Goal: Use online tool/utility: Use online tool/utility

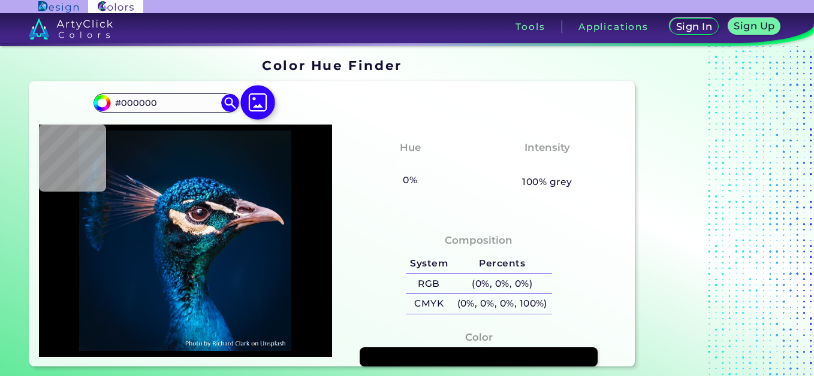
click at [260, 100] on img at bounding box center [258, 102] width 35 height 35
click at [0, 0] on input "file" at bounding box center [0, 0] width 0 height 0
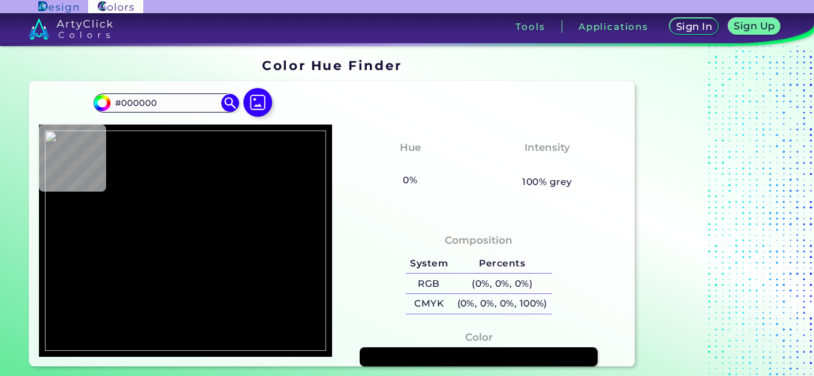
type input "#9a8364"
type input "#9A8364"
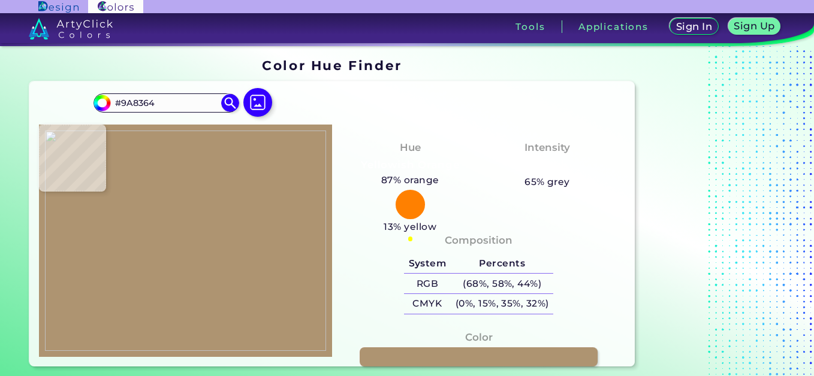
type input "#ae9471"
type input "#AE9471"
type input "#a99169"
type input "#A99169"
type input "#a58b63"
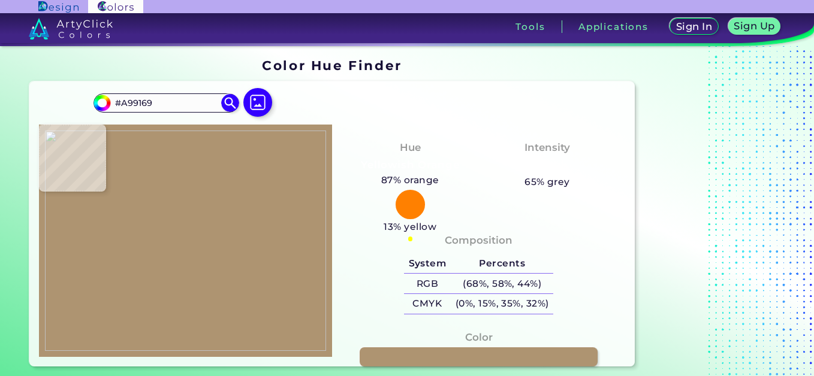
type input "#A58B63"
type input "#b39a72"
type input "#B39A72"
type input "#a48a64"
type input "#A48A64"
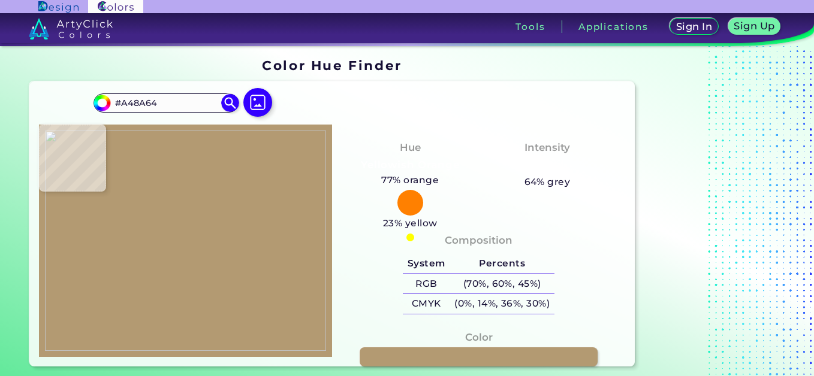
type input "#a28b61"
type input "#A28B61"
type input "#a28960"
type input "#A28960"
type input "#9e8566"
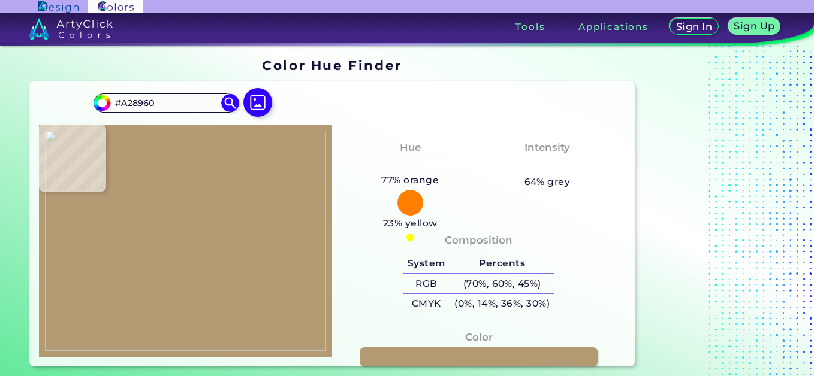
type input "#9E8566"
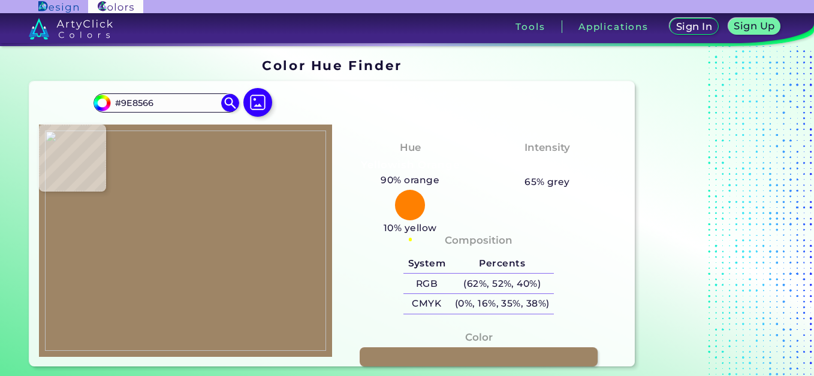
type input "#9b845d"
type input "#9B845D"
type input "#9d865a"
type input "#9D865A"
type input "#a3875f"
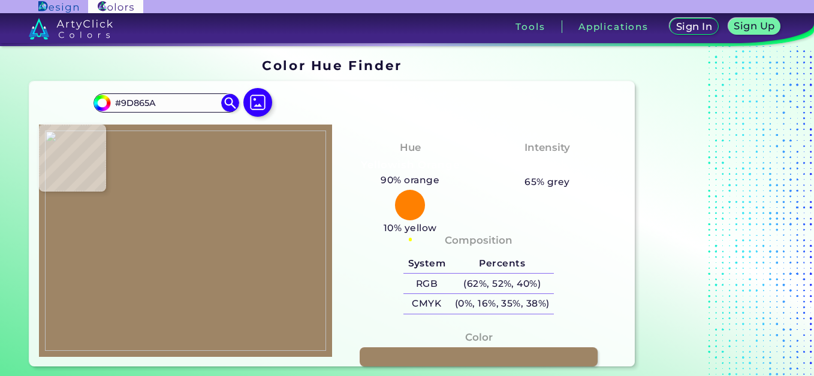
type input "#A3875F"
type input "#ae9775"
type input "#AE9775"
type input "#a08866"
type input "#A08866"
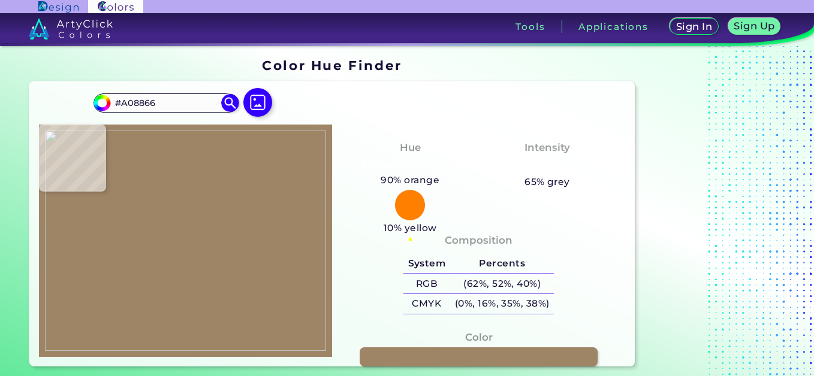
type input "#9f8a69"
type input "#9F8A69"
type input "#9d8865"
type input "#9D8865"
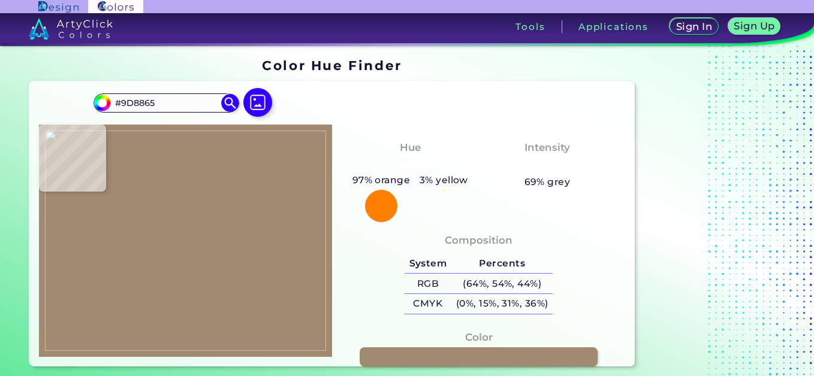
type input "#a28a70"
type input "#A28A70"
type input "#ad987a"
type input "#AD987A"
type input "#9d8364"
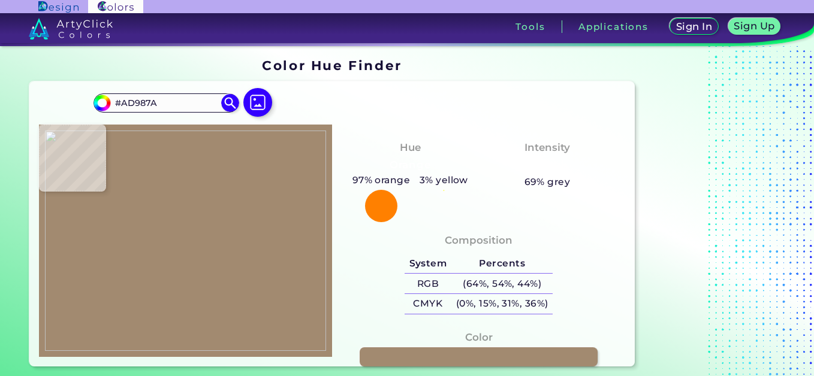
type input "#9D8364"
type input "#9e845f"
type input "#9E845F"
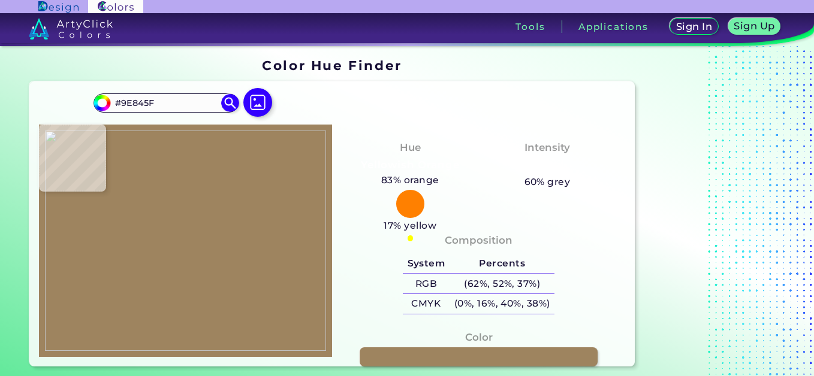
type input "#9f8459"
type input "#9F8459"
type input "#ac9470"
type input "#AC9470"
type input "#ad976e"
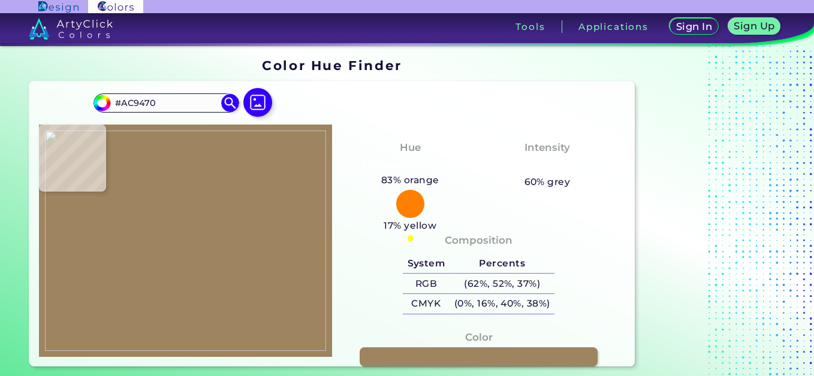
type input "#AD976E"
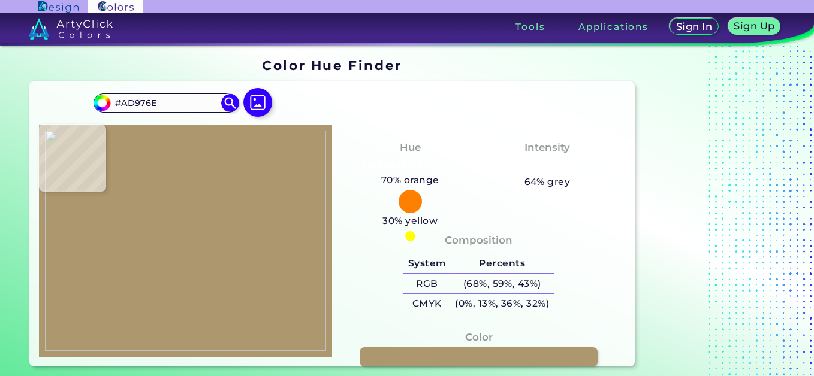
type input "#b19b74"
type input "#B19B74"
type input "#ae9a75"
type input "#AE9A75"
type input "#ad997e"
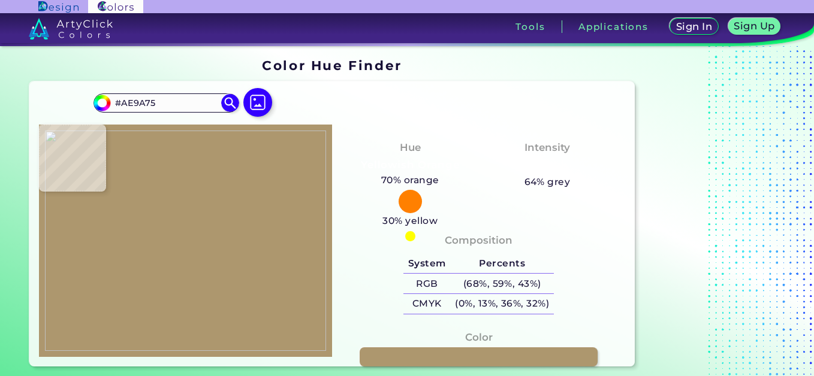
type input "#AD997E"
type input "#ac977c"
type input "#AC977C"
type input "#ad9579"
type input "#AD9579"
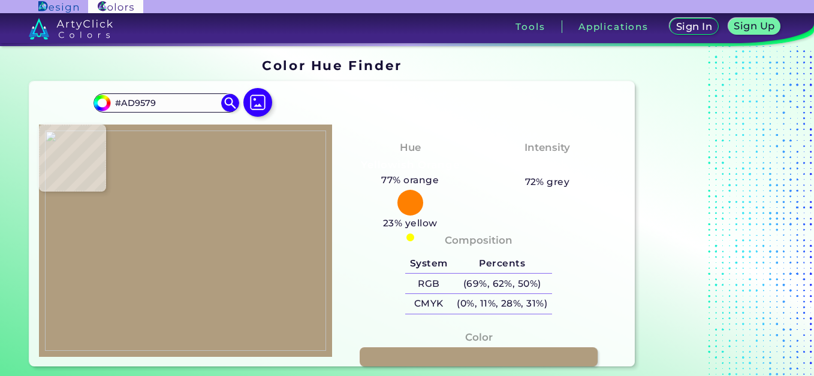
type input "#b09d7f"
type input "#B09D7F"
type input "#ae9670"
type input "#AE9670"
type input "#a9916d"
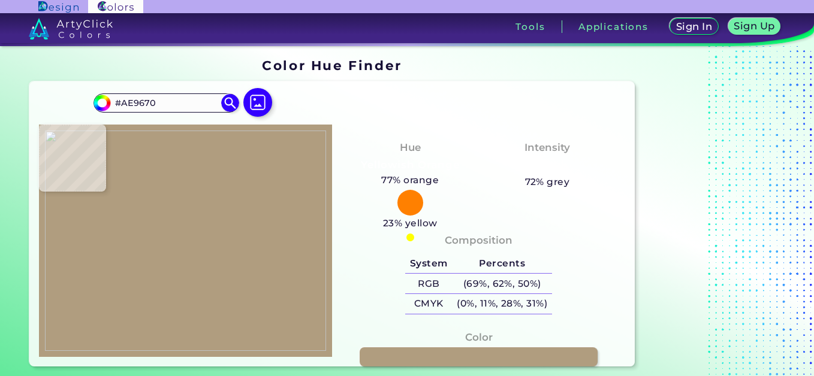
type input "#A9916D"
type input "#a1885f"
type input "#A1885F"
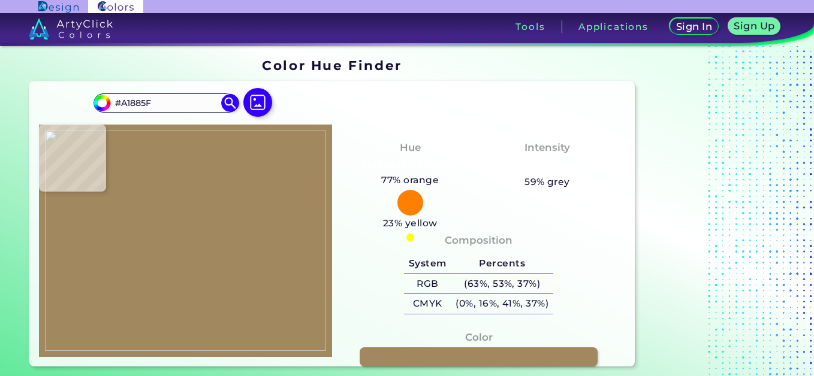
type input "#b19a74"
type input "#B19A74"
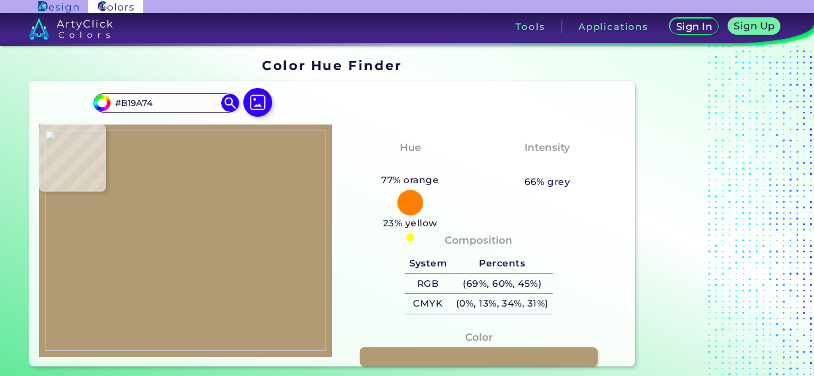
type input "#b09970"
type input "#B09970"
type input "#9f8562"
type input "#9F8562"
type input "#a38760"
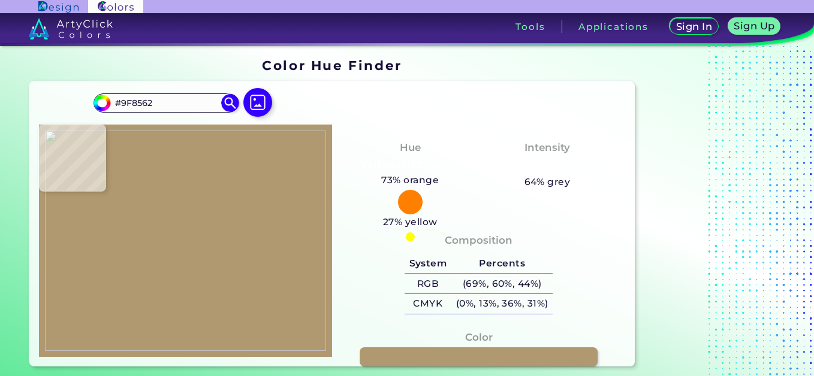
type input "#A38760"
type input "#9f8455"
type input "#9F8455"
type input "#a98d65"
type input "#A98D65"
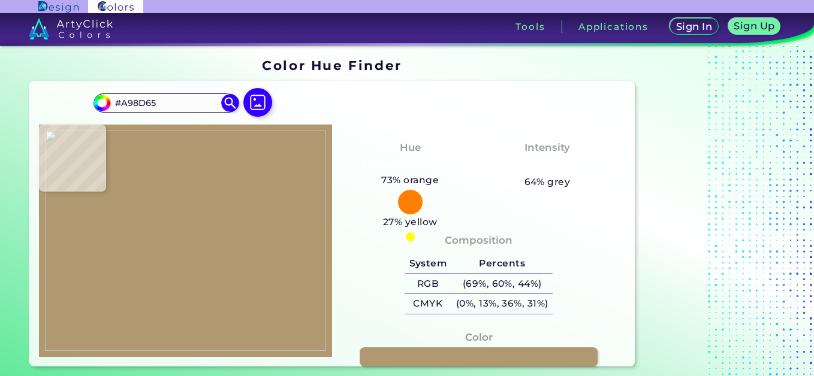
type input "#ab926a"
type input "#AB926A"
type input "#ae9772"
type input "#AE9772"
type input "#b09672"
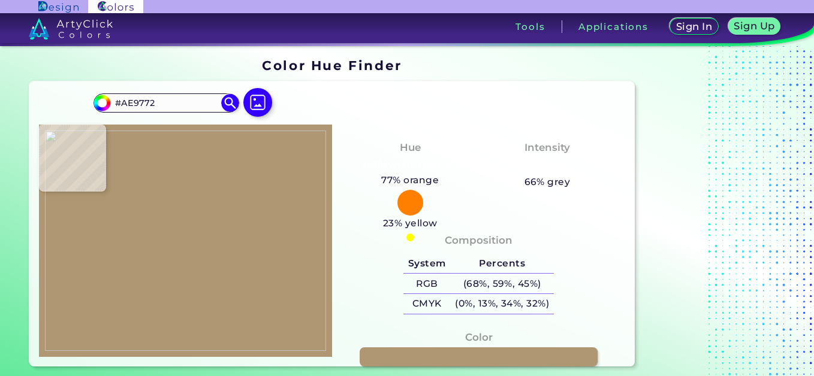
type input "#B09672"
type input "#ad9b77"
type input "#AD9B77"
type input "#b09878"
type input "#B09878"
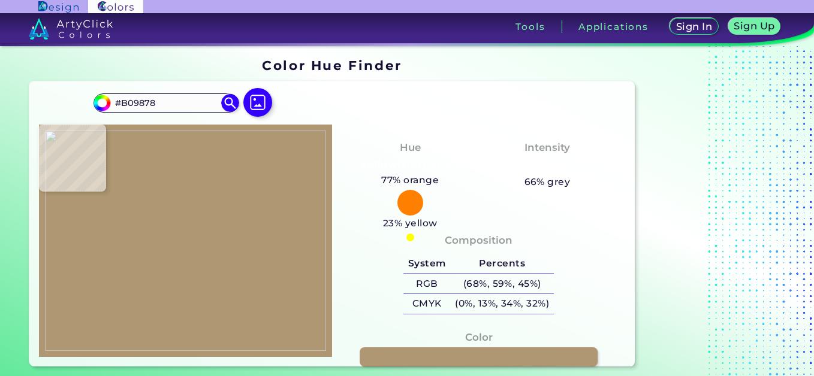
type input "#aa927a"
type input "#AA927A"
click at [162, 212] on div at bounding box center [185, 241] width 293 height 233
type input "#170d0c"
type input "#170D0C"
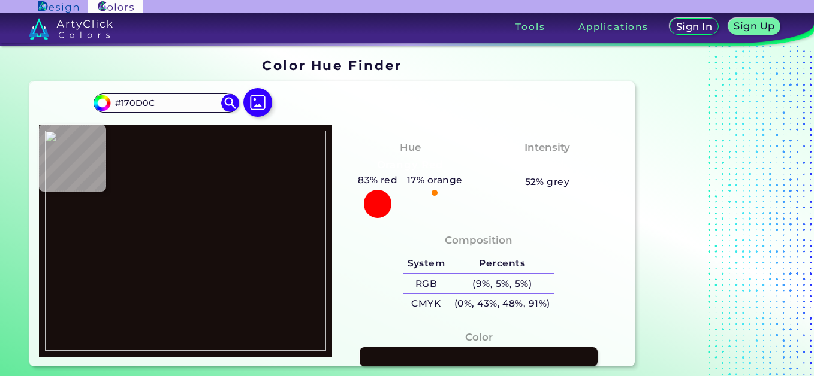
type input "#514b4b"
type input "#514B4B"
type input "#b7a79a"
type input "#B7A79A"
type input "#bbaaa0"
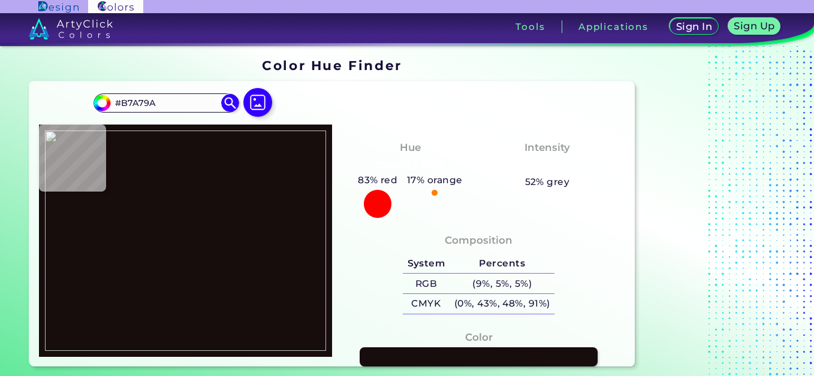
type input "#BBAAA0"
type input "#bdaba1"
type input "#BDABA1"
type input "#bdad9c"
type input "#BDAD9C"
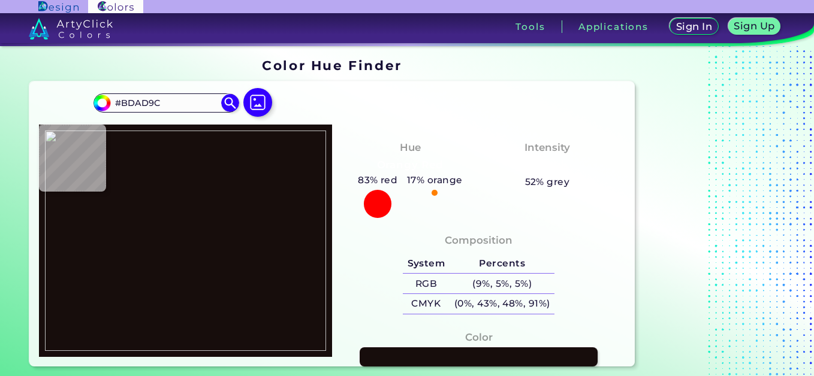
type input "#bcaa9c"
type input "#BCAA9C"
type input "#bcab9a"
type input "#BCAB9A"
type input "#bcaa96"
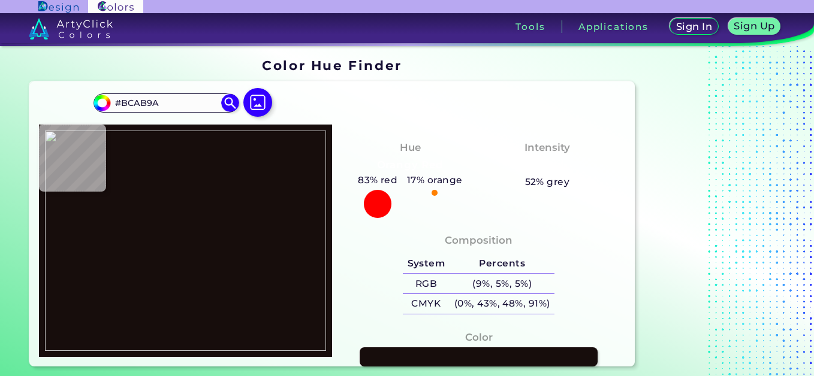
type input "#BCAA96"
type input "#5b4e54"
type input "#5B4E54"
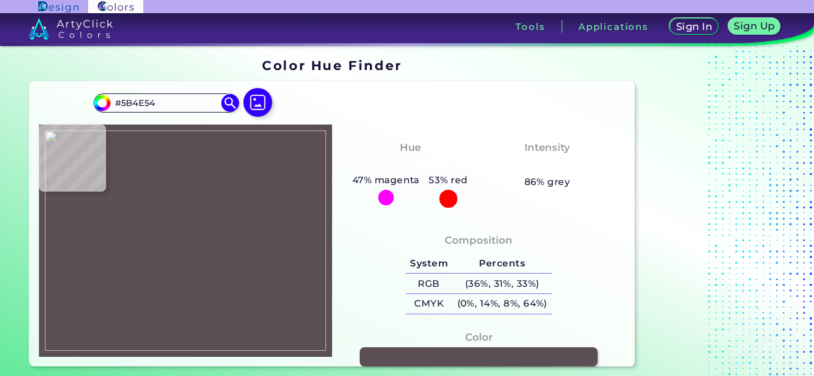
type input "#0e0707"
type input "#0E0707"
type input "#0e0506"
type input "#0E0506"
type input "#0b0708"
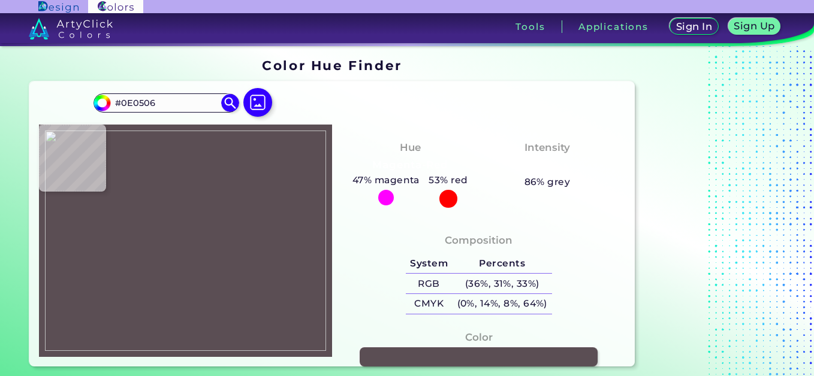
type input "#0B0708"
type input "#0a0607"
type input "#0A0607"
type input "#0d090a"
type input "#0D090A"
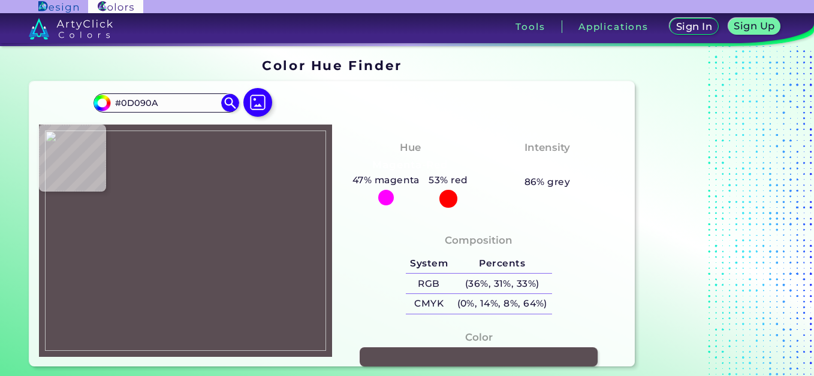
type input "#0c0809"
type input "#0C0809"
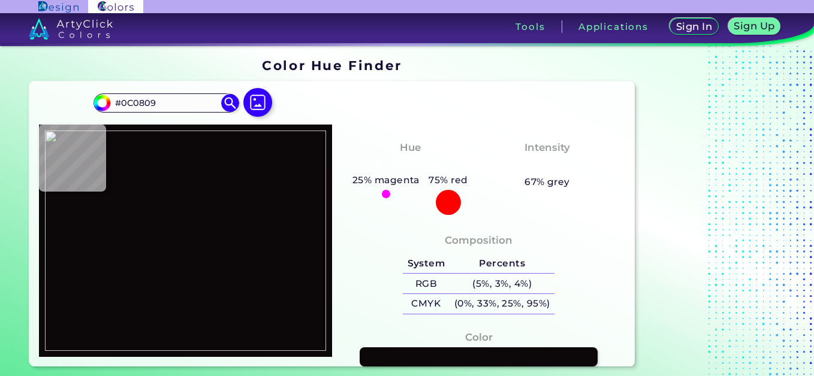
type input "#0b0708"
type input "#0B0708"
type input "#0c0707"
type input "#0C0707"
type input "#0c0608"
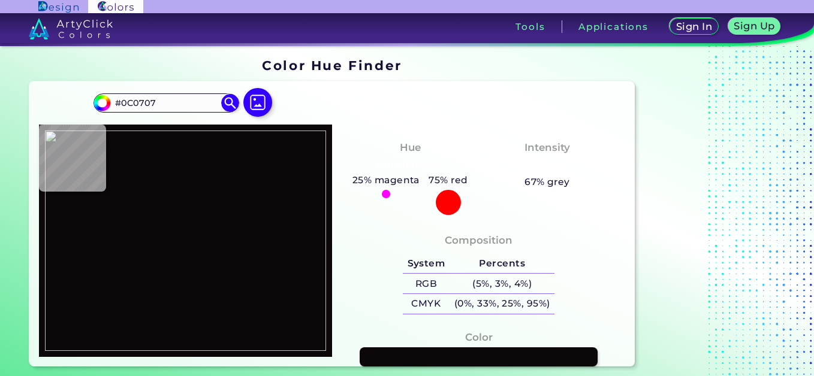
type input "#0C0608"
click at [187, 245] on img at bounding box center [185, 241] width 281 height 221
click at [184, 249] on div at bounding box center [185, 241] width 293 height 233
click at [190, 205] on img at bounding box center [185, 241] width 281 height 221
type input "#3d2309"
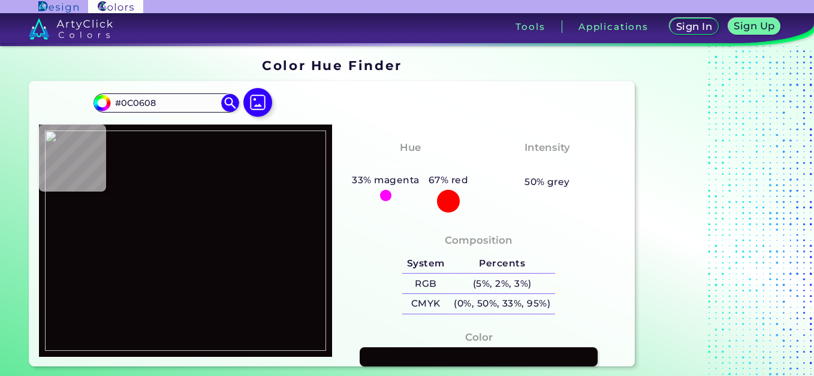
type input "#3D2309"
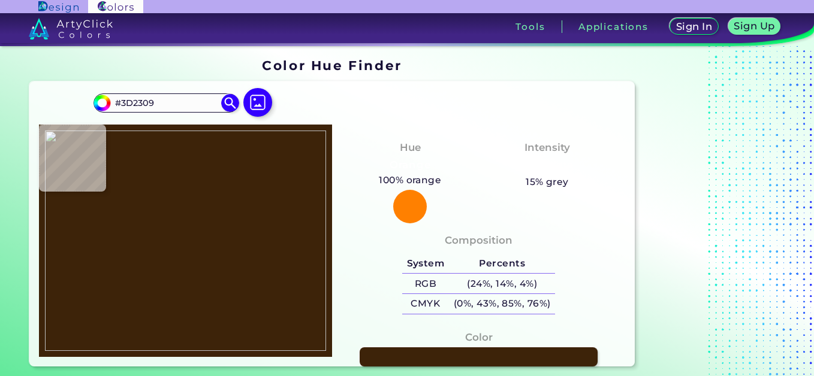
type input "#3b2005"
type input "#3B2005"
type input "#311a09"
type input "#311A09"
type input "#2c1608"
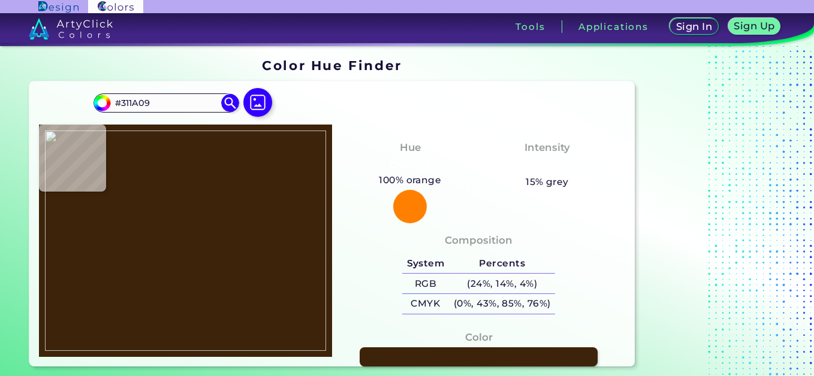
type input "#2C1608"
type input "#251b12"
type input "#251B12"
type input "#180e0d"
type input "#180E0D"
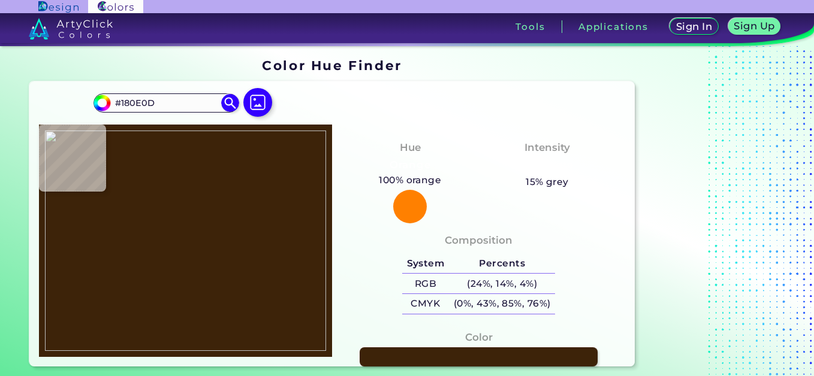
type input "#1f1513"
type input "#1F1513"
type input "#251b19"
type input "#251B19"
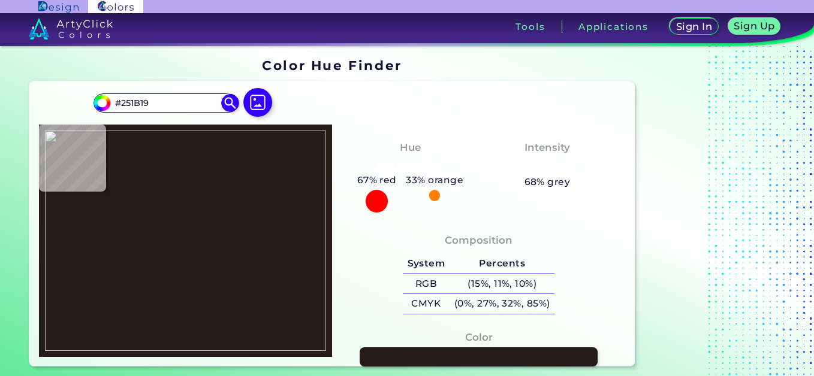
type input "#271c18"
type input "#271C18"
type input "#463730"
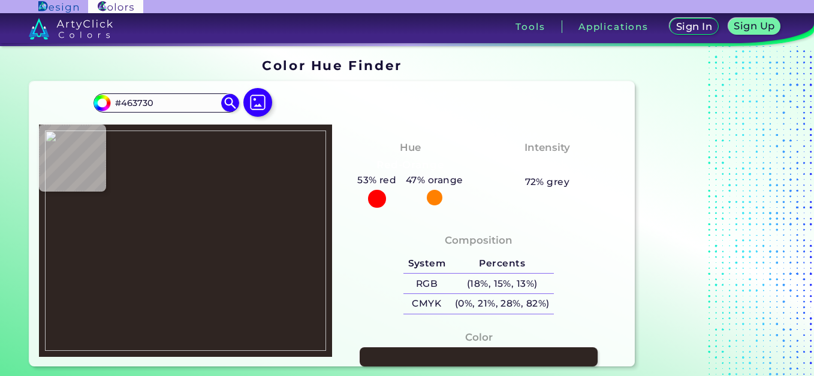
type input "#2f2522"
type input "#2F2522"
type input "#201816"
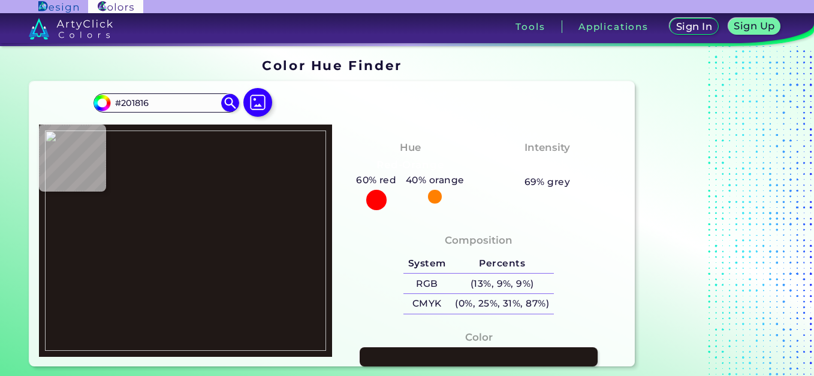
type input "#1a100f"
type input "#1A100F"
type input "#190f0e"
type input "#190F0E"
type input "#150c0d"
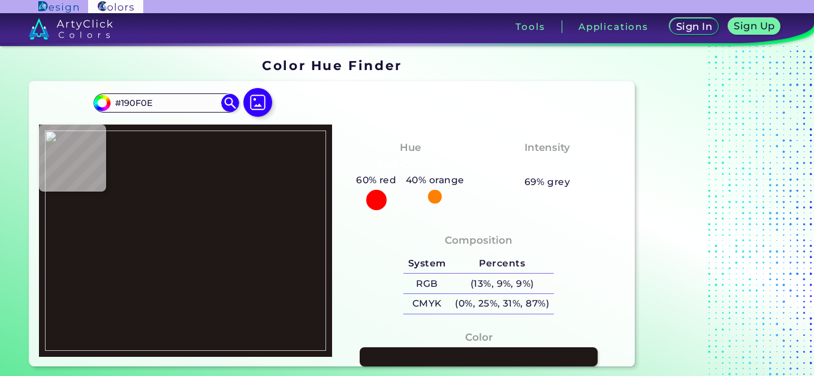
type input "#150C0D"
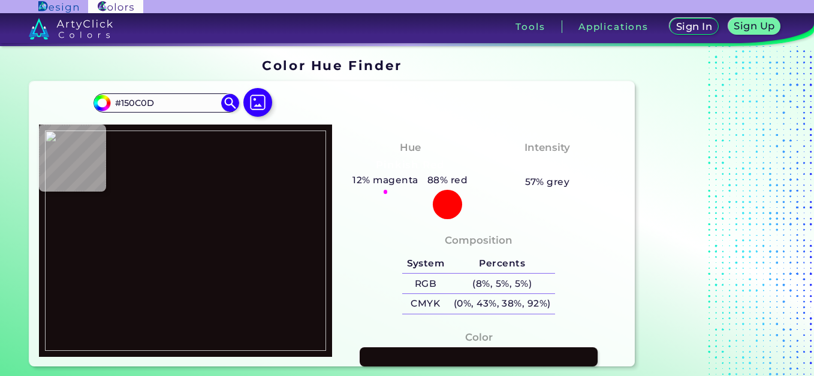
type input "#140b0c"
type input "#140B0C"
type input "#130a0d"
type input "#130A0D"
type input "#0c0608"
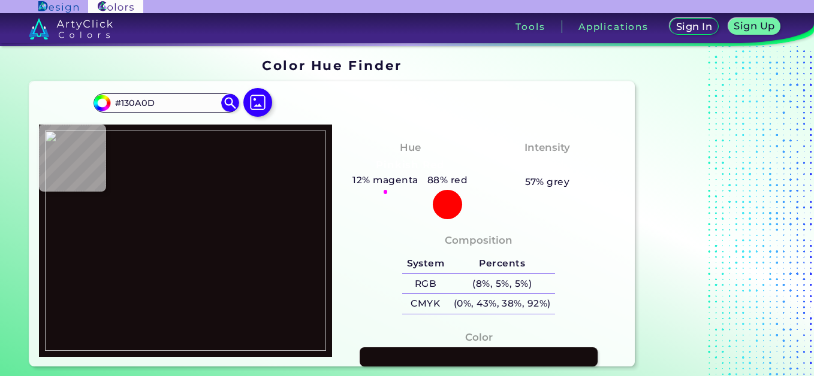
type input "#0C0608"
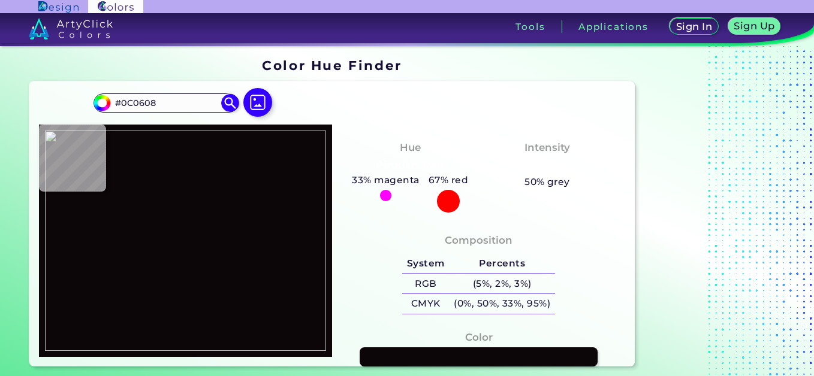
type input "#0c0606"
type input "#0C0606"
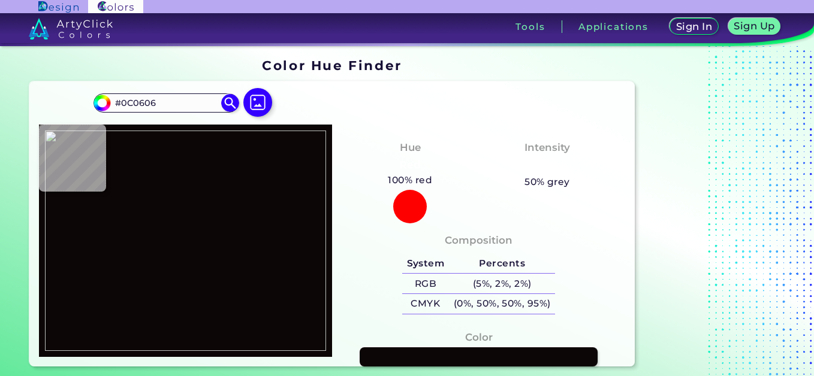
type input "#090506"
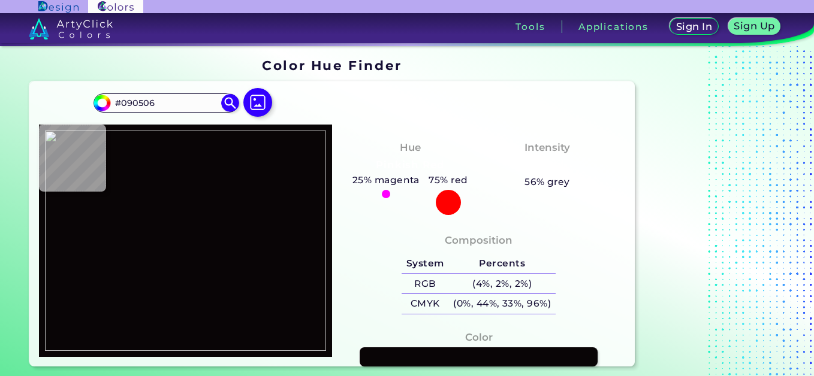
type input "#0b0708"
type input "#0B0708"
type input "#0a0607"
type input "#0A0607"
type input "#0b0708"
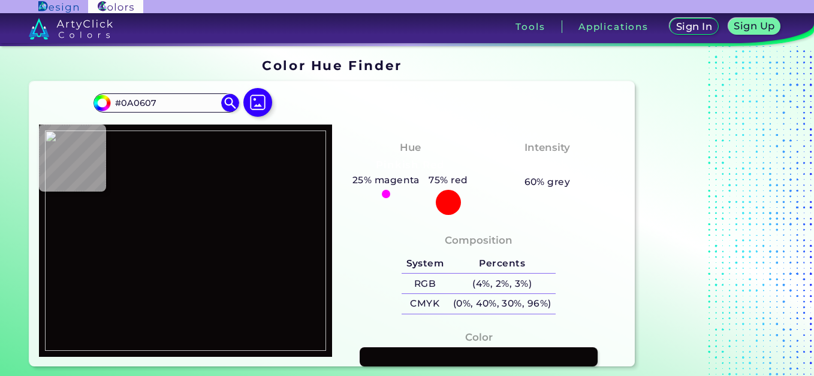
type input "#0B0708"
type input "#0e080a"
type input "#0E080A"
type input "#0c0606"
type input "#0C0606"
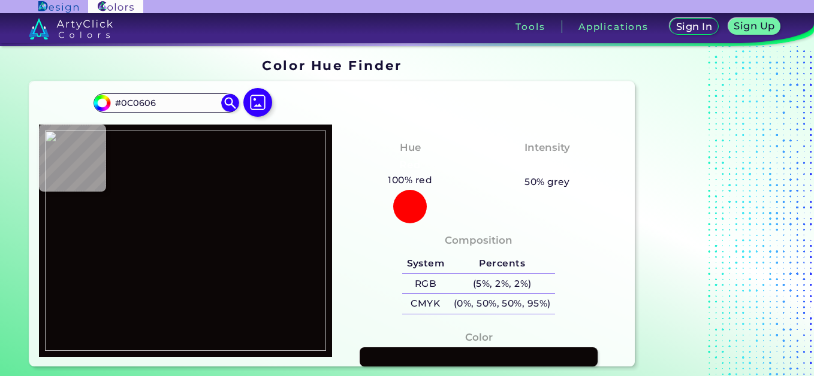
click at [188, 241] on img at bounding box center [185, 241] width 281 height 221
click at [102, 198] on div at bounding box center [185, 241] width 293 height 233
click at [187, 239] on img at bounding box center [185, 241] width 281 height 221
type input "#0a0405"
type input "#0A0405"
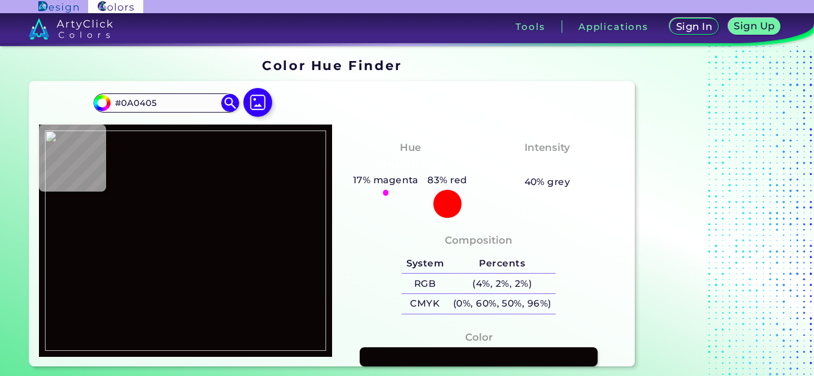
type input "#9d8869"
type input "#9D8869"
type input "#aa926c"
type input "#AA926C"
type input "#a58962"
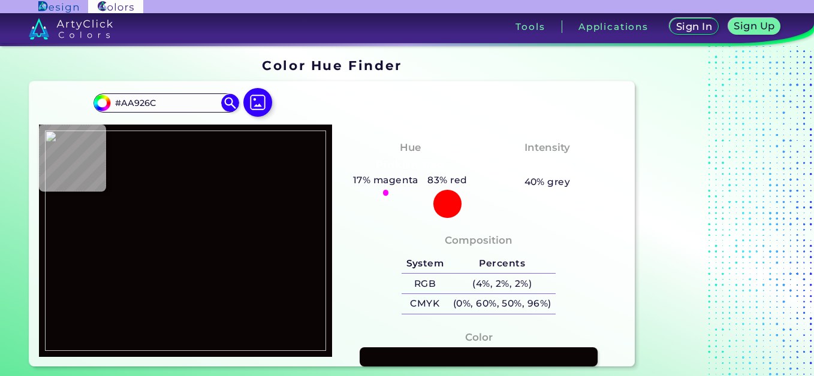
type input "#A58962"
type input "#a4875f"
type input "#A4875F"
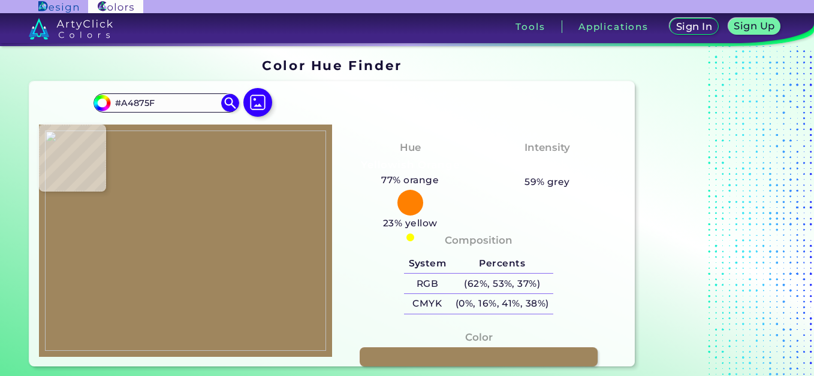
type input "#9f865e"
type input "#9F865E"
type input "#a38e6f"
type input "#A38E6F"
type input "#9c866e"
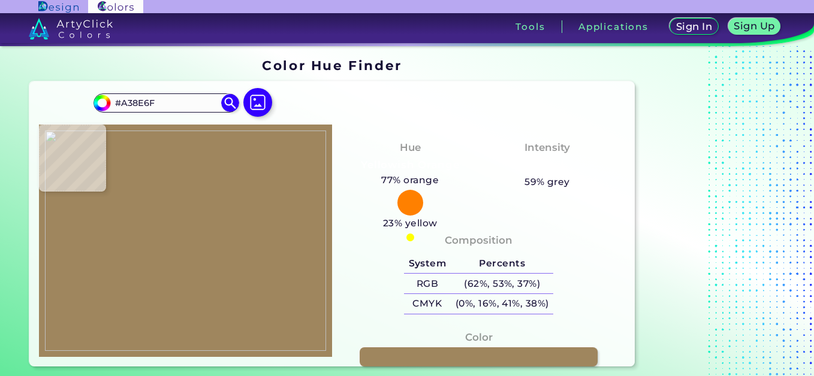
type input "#9C866E"
type input "#a7917c"
type input "#A7917C"
type input "#201211"
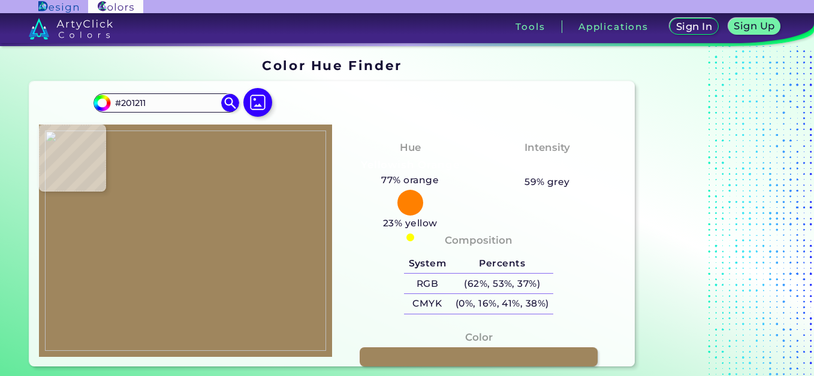
type input "#0b0708"
type input "#0B0708"
type input "#0a0404"
type input "#0A0404"
drag, startPoint x: 189, startPoint y: 247, endPoint x: 114, endPoint y: 201, distance: 87.7
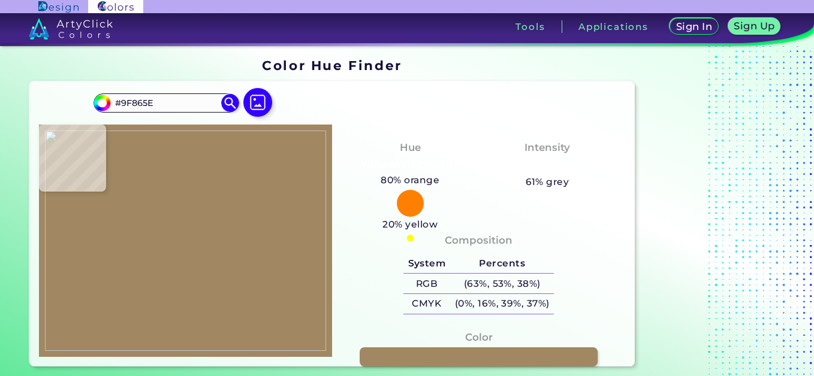
click at [116, 195] on div at bounding box center [185, 241] width 293 height 233
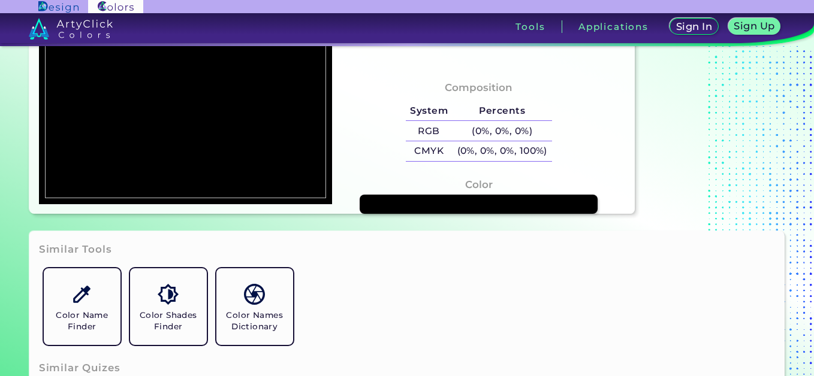
scroll to position [180, 0]
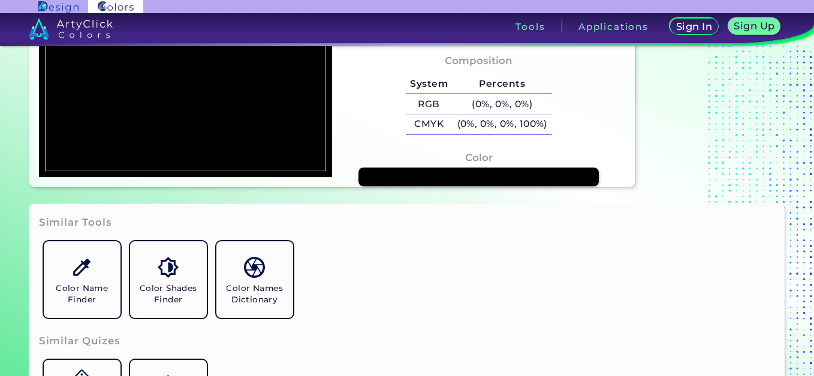
click at [469, 176] on link at bounding box center [478, 177] width 240 height 19
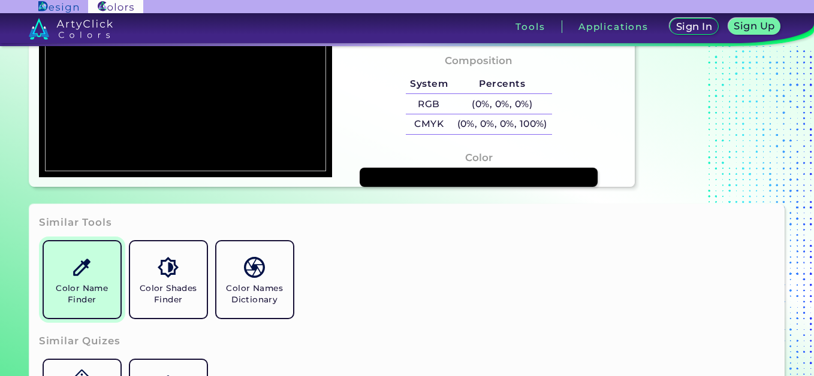
click at [75, 272] on img at bounding box center [81, 267] width 21 height 21
